Goal: Navigation & Orientation: Find specific page/section

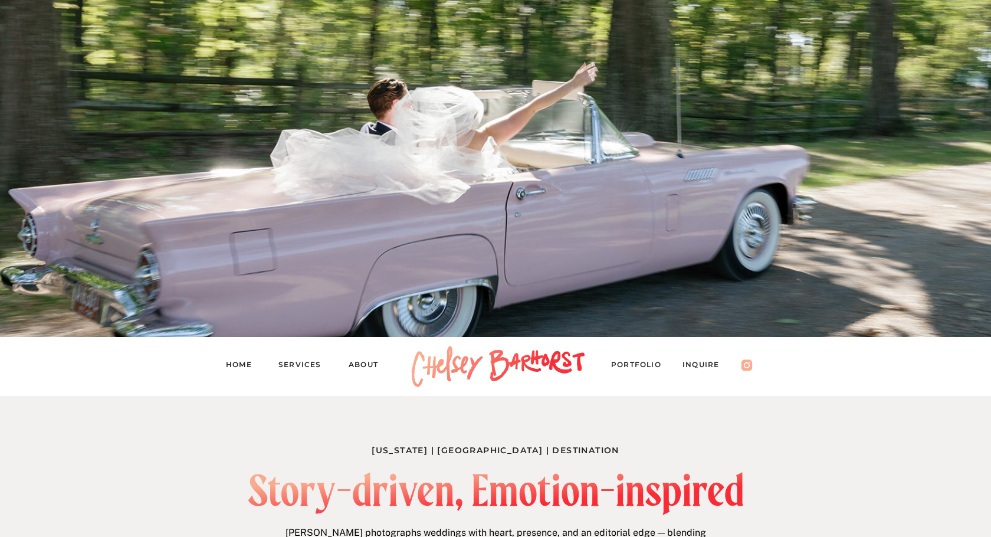
scroll to position [96, 0]
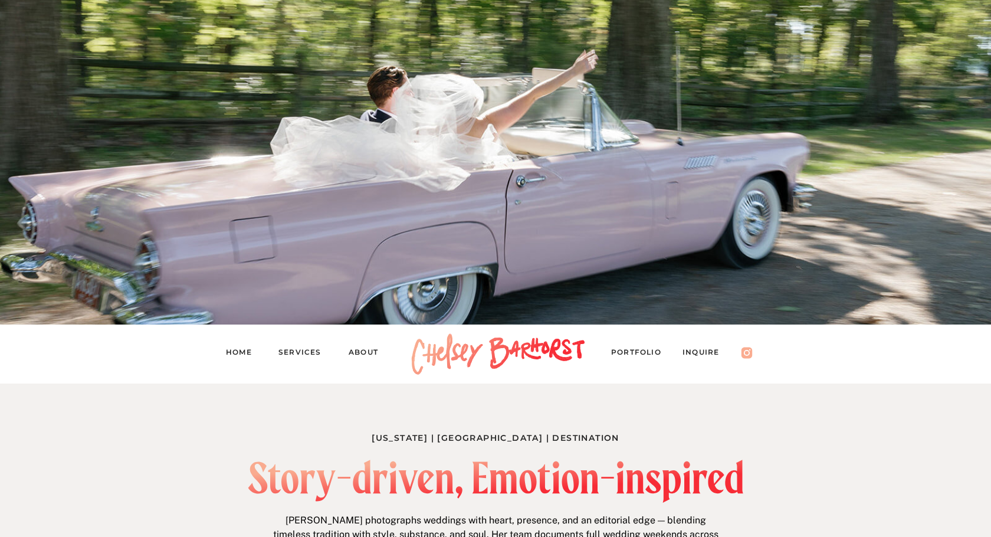
click at [292, 353] on nav "Services" at bounding box center [304, 354] width 53 height 17
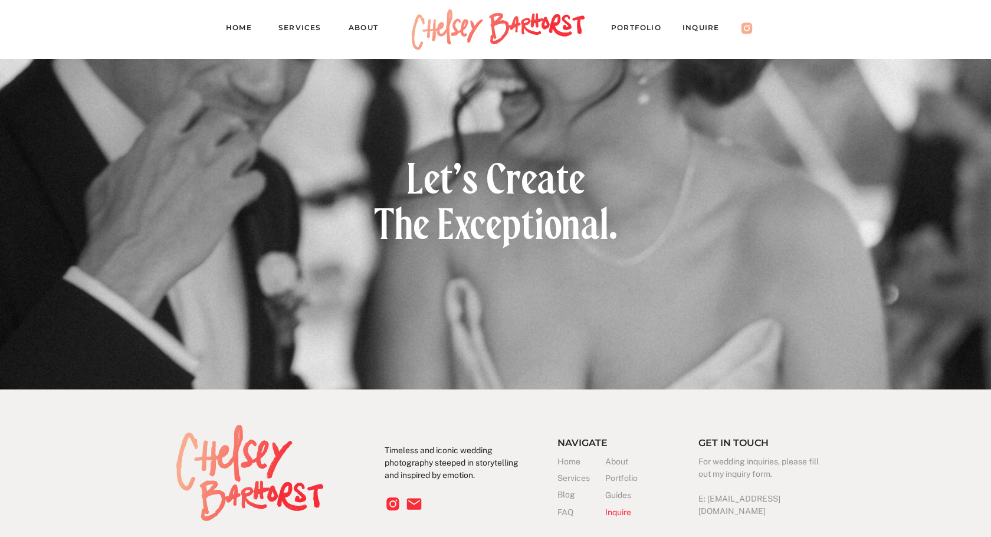
scroll to position [3322, 0]
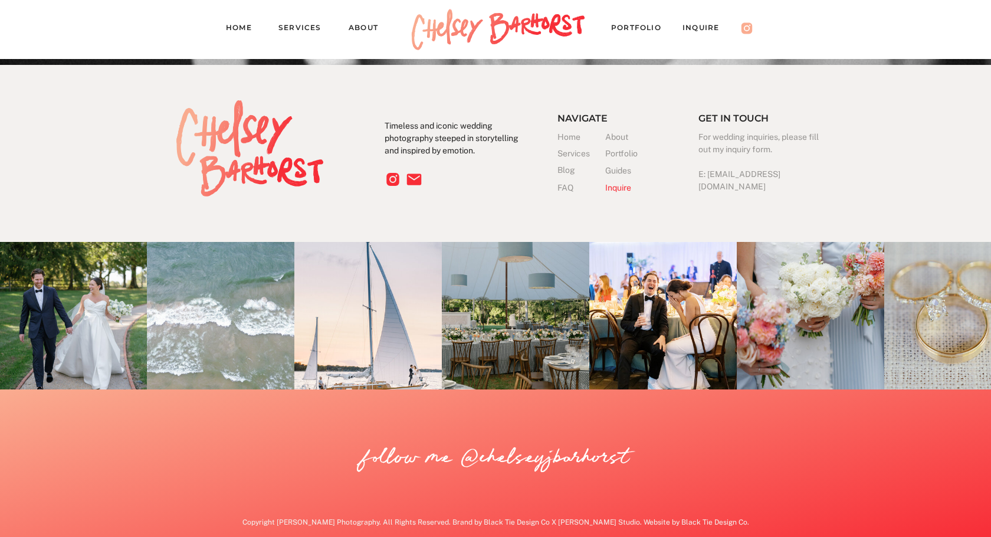
click at [499, 326] on img at bounding box center [515, 315] width 147 height 147
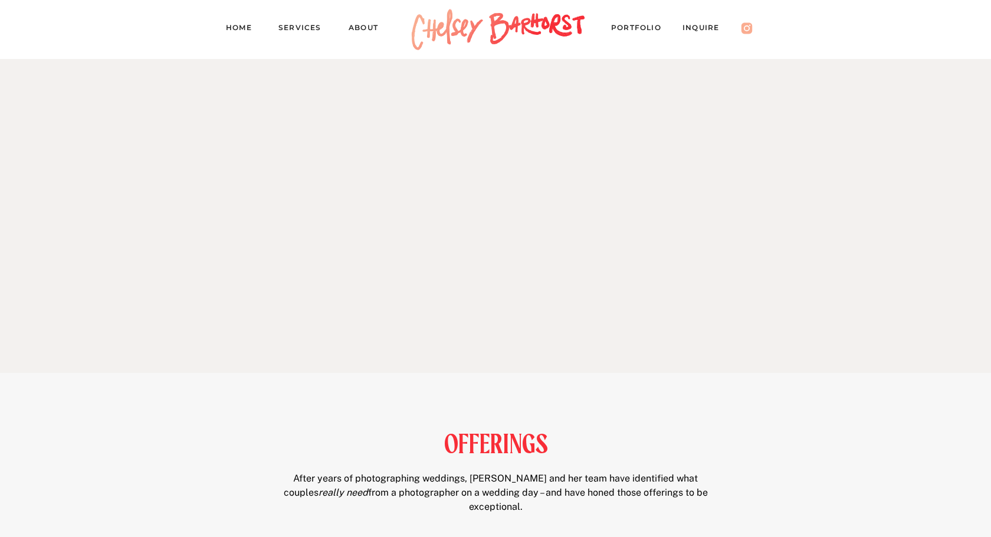
scroll to position [0, 0]
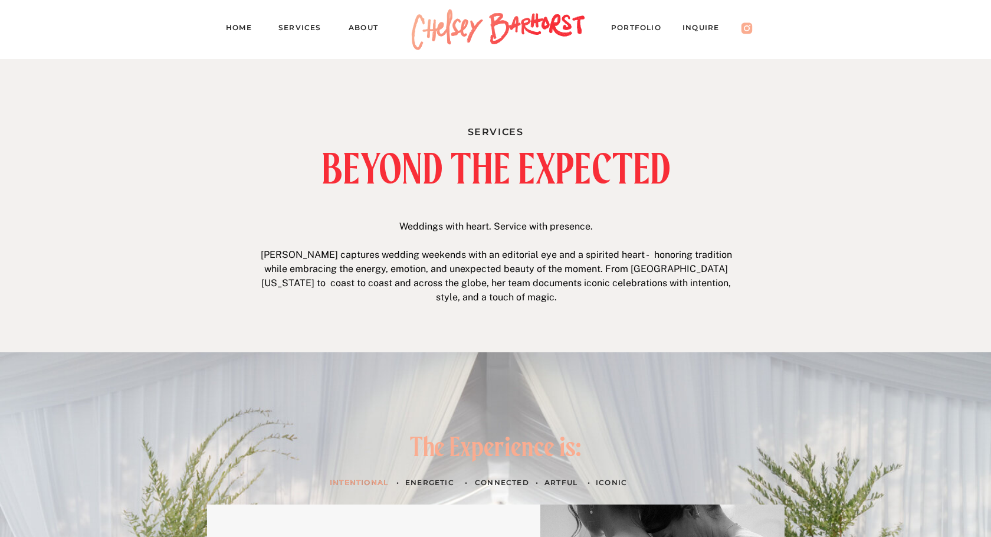
click at [236, 24] on nav "Home" at bounding box center [243, 29] width 35 height 17
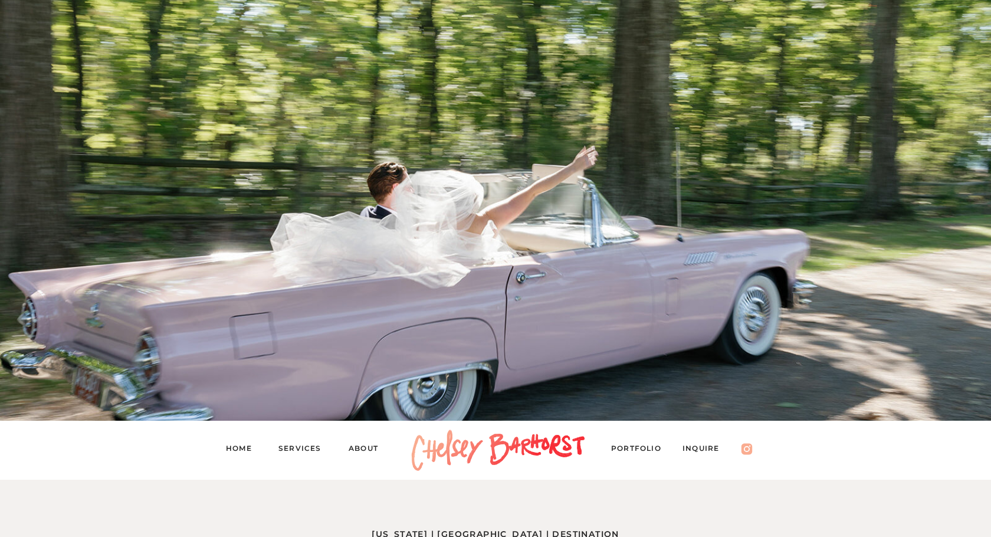
click at [632, 448] on nav "PORTFOLIO" at bounding box center [641, 450] width 61 height 17
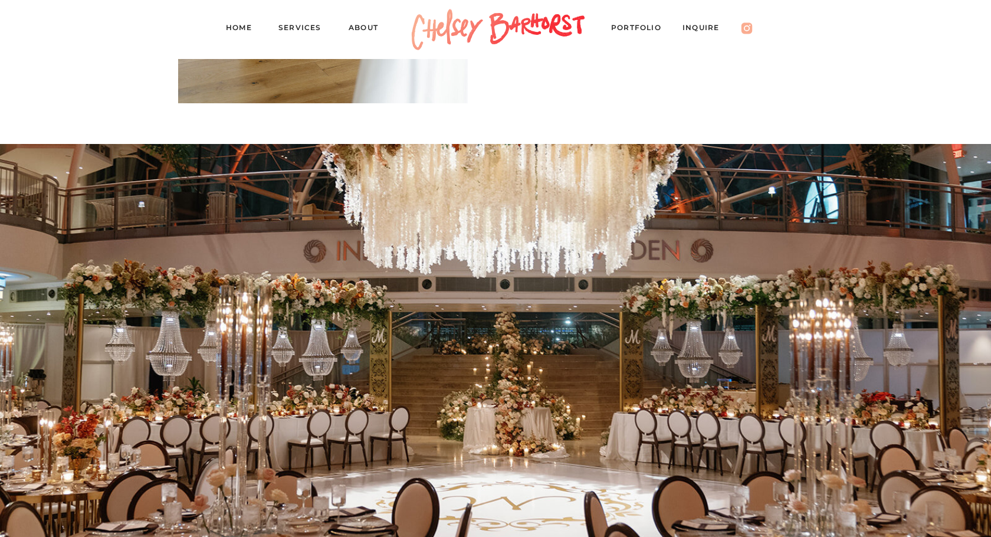
scroll to position [1266, 0]
